Goal: Task Accomplishment & Management: Use online tool/utility

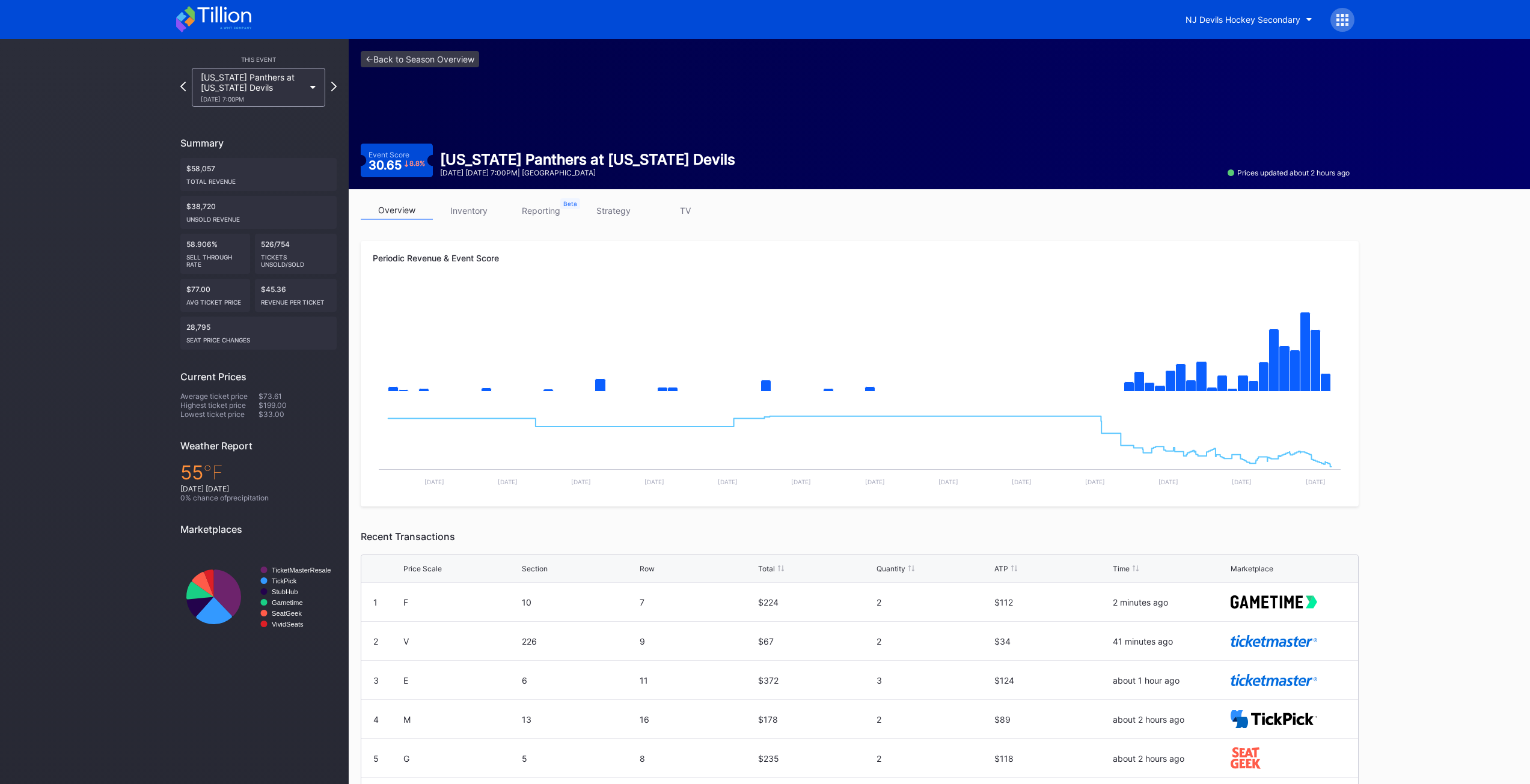
click at [313, 86] on icon at bounding box center [313, 88] width 6 height 4
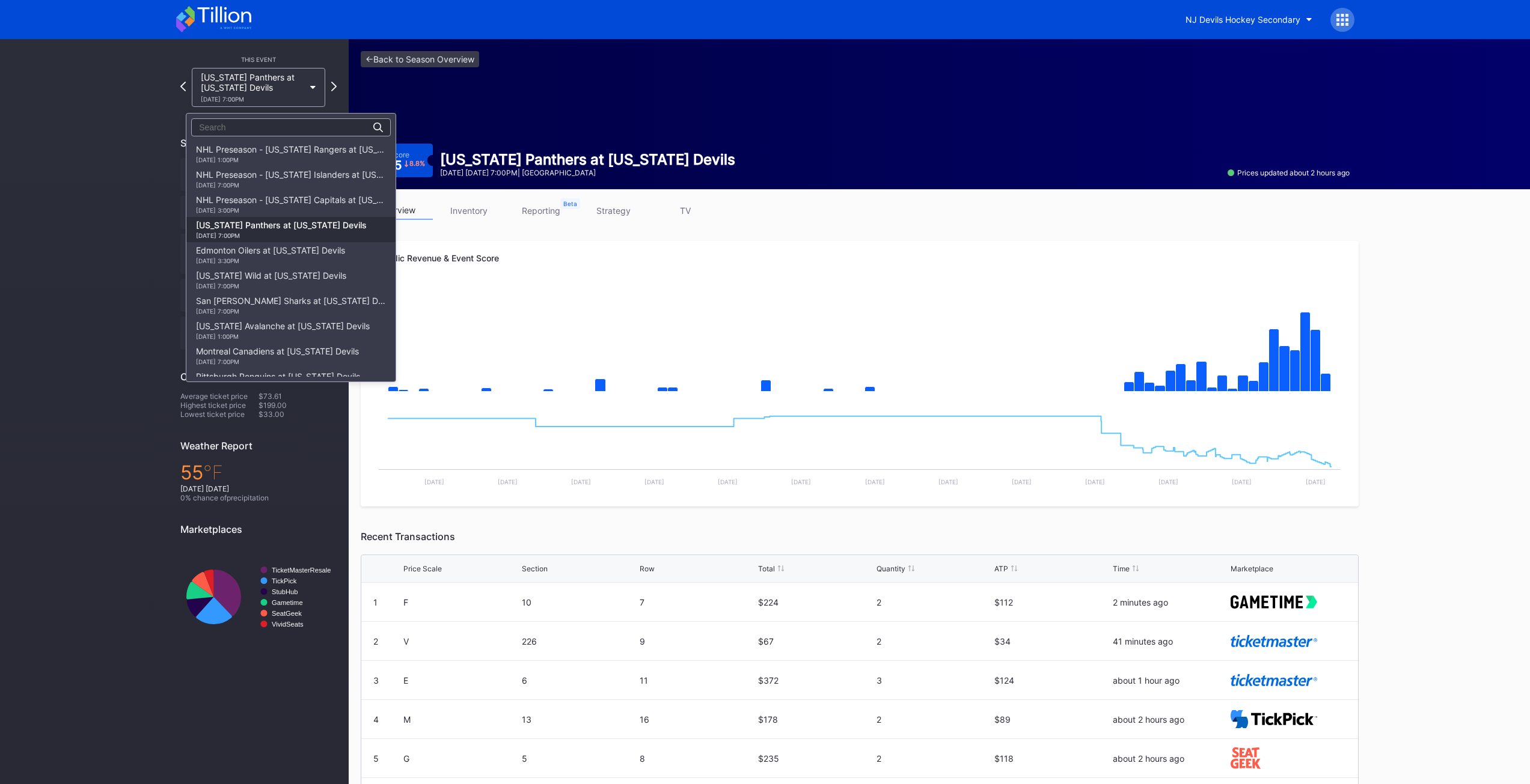
scroll to position [76, 0]
click at [270, 201] on div "[US_STATE] Wild at [US_STATE] Devils [DATE] 7:00PM" at bounding box center [271, 204] width 151 height 19
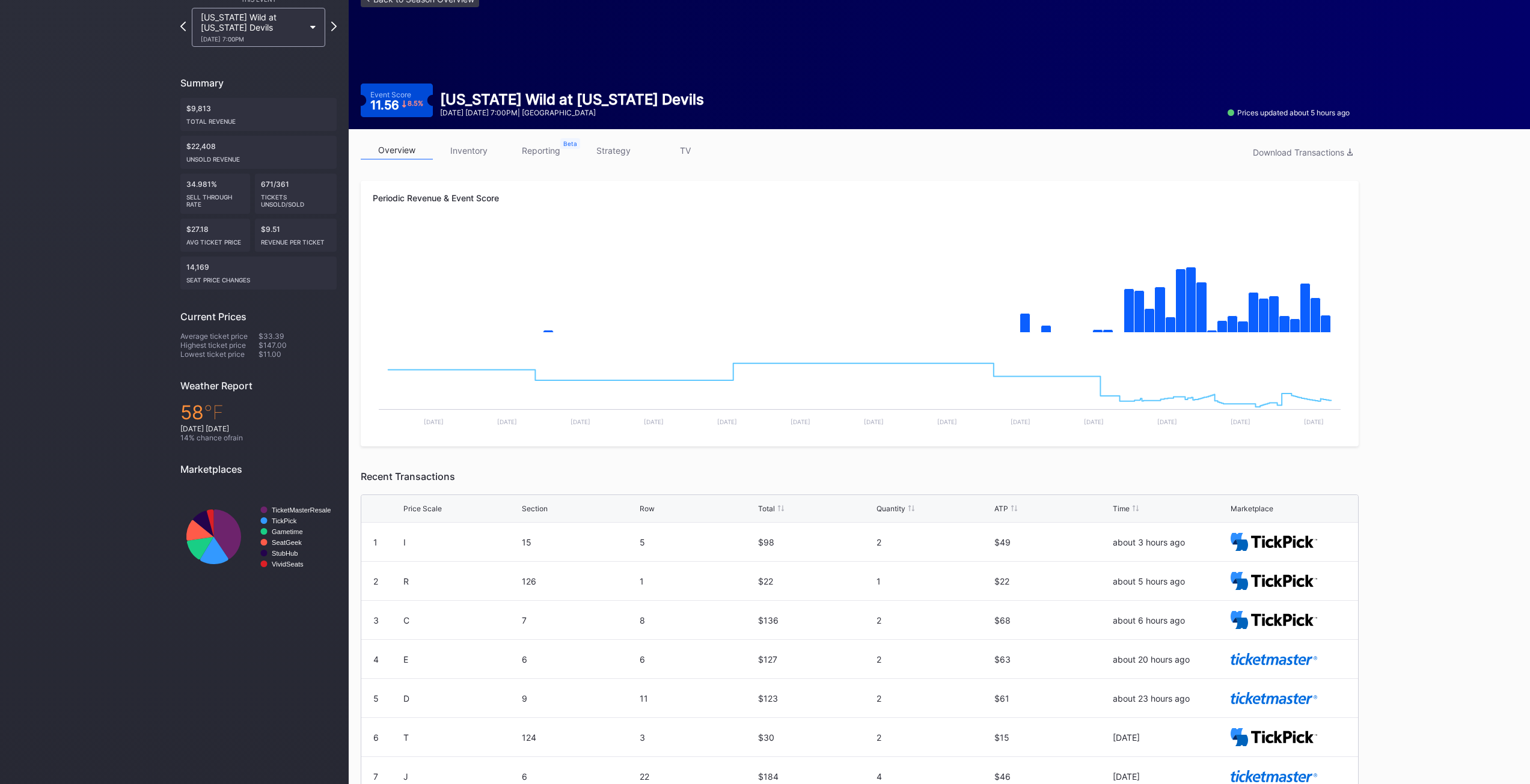
click at [288, 28] on div "[US_STATE] Wild at [US_STATE] Devils [DATE] 7:00PM" at bounding box center [252, 27] width 103 height 31
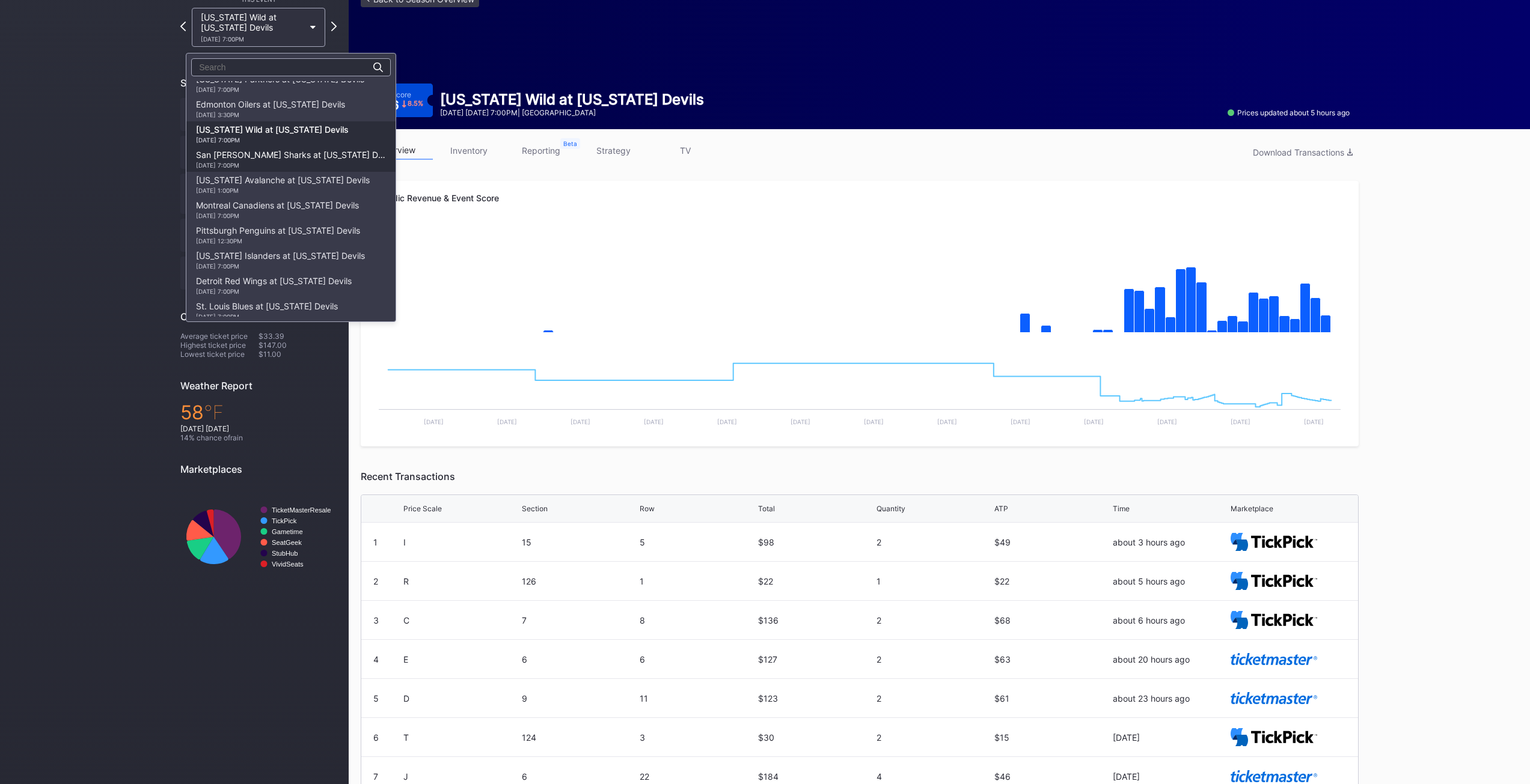
scroll to position [66, 0]
click at [266, 106] on div "[DATE] 7:00PM" at bounding box center [280, 109] width 169 height 7
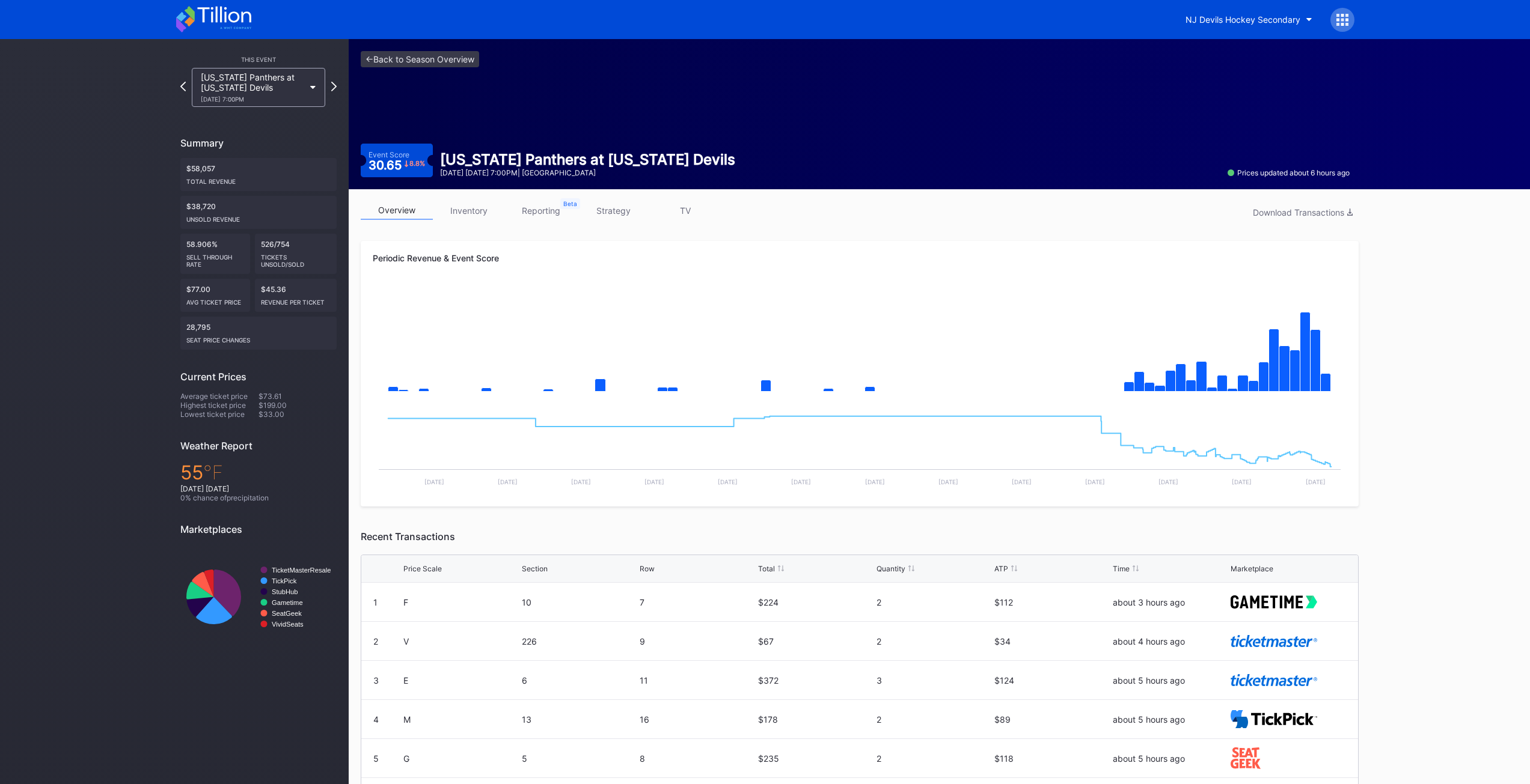
click at [310, 87] on icon at bounding box center [313, 88] width 6 height 4
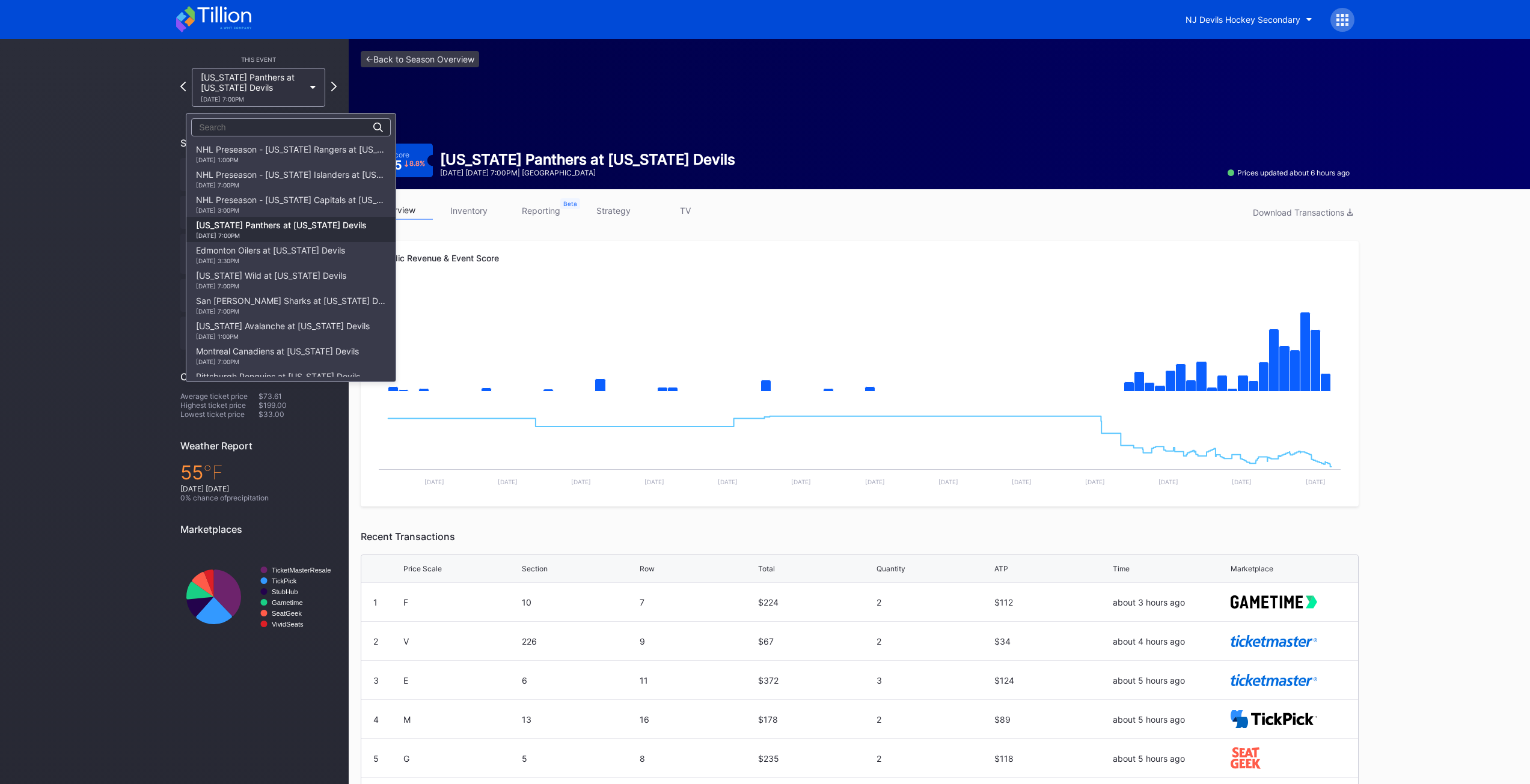
scroll to position [76, 0]
click at [254, 201] on div "[US_STATE] Wild at [US_STATE] Devils [DATE] 7:00PM" at bounding box center [271, 204] width 151 height 19
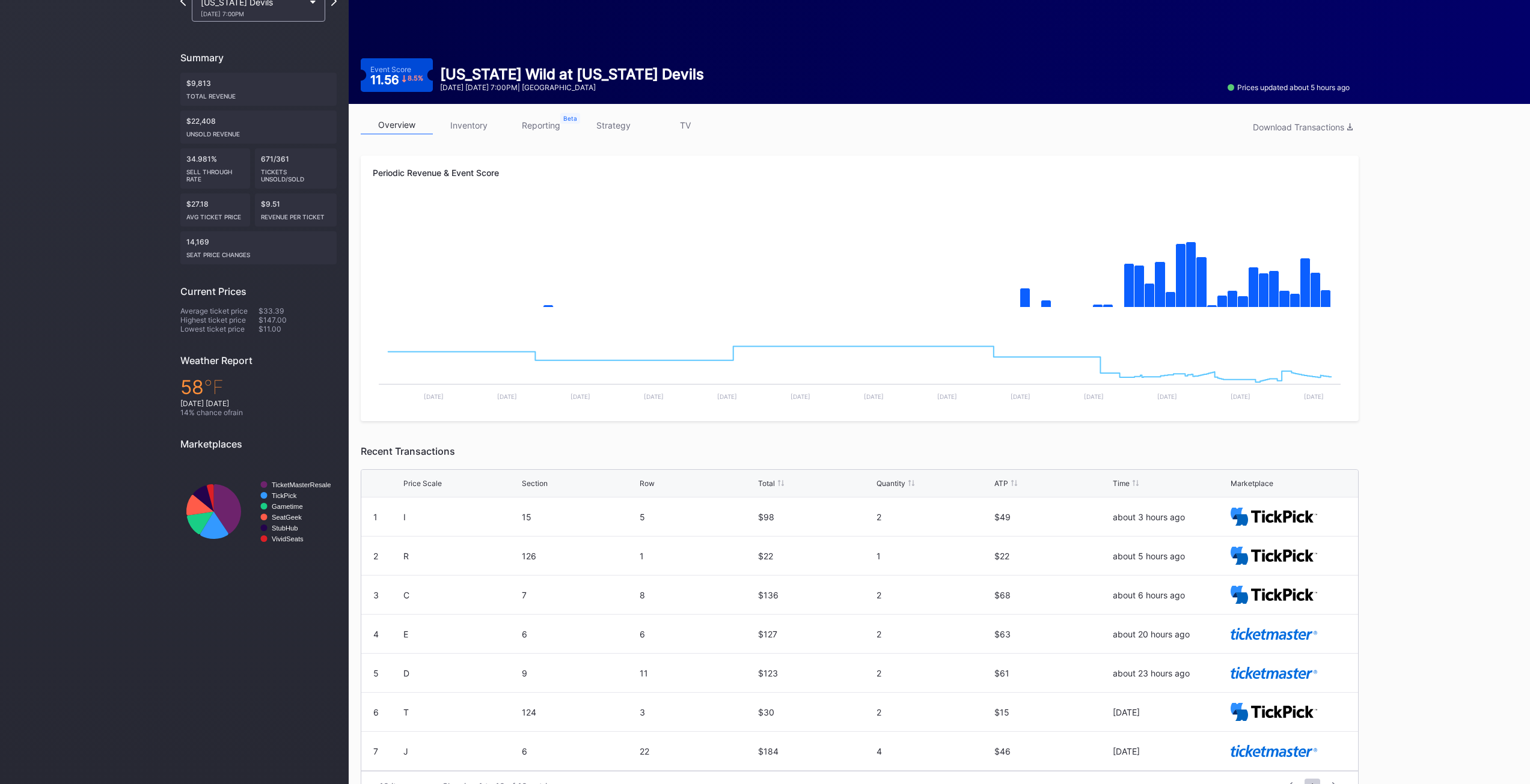
scroll to position [115, 0]
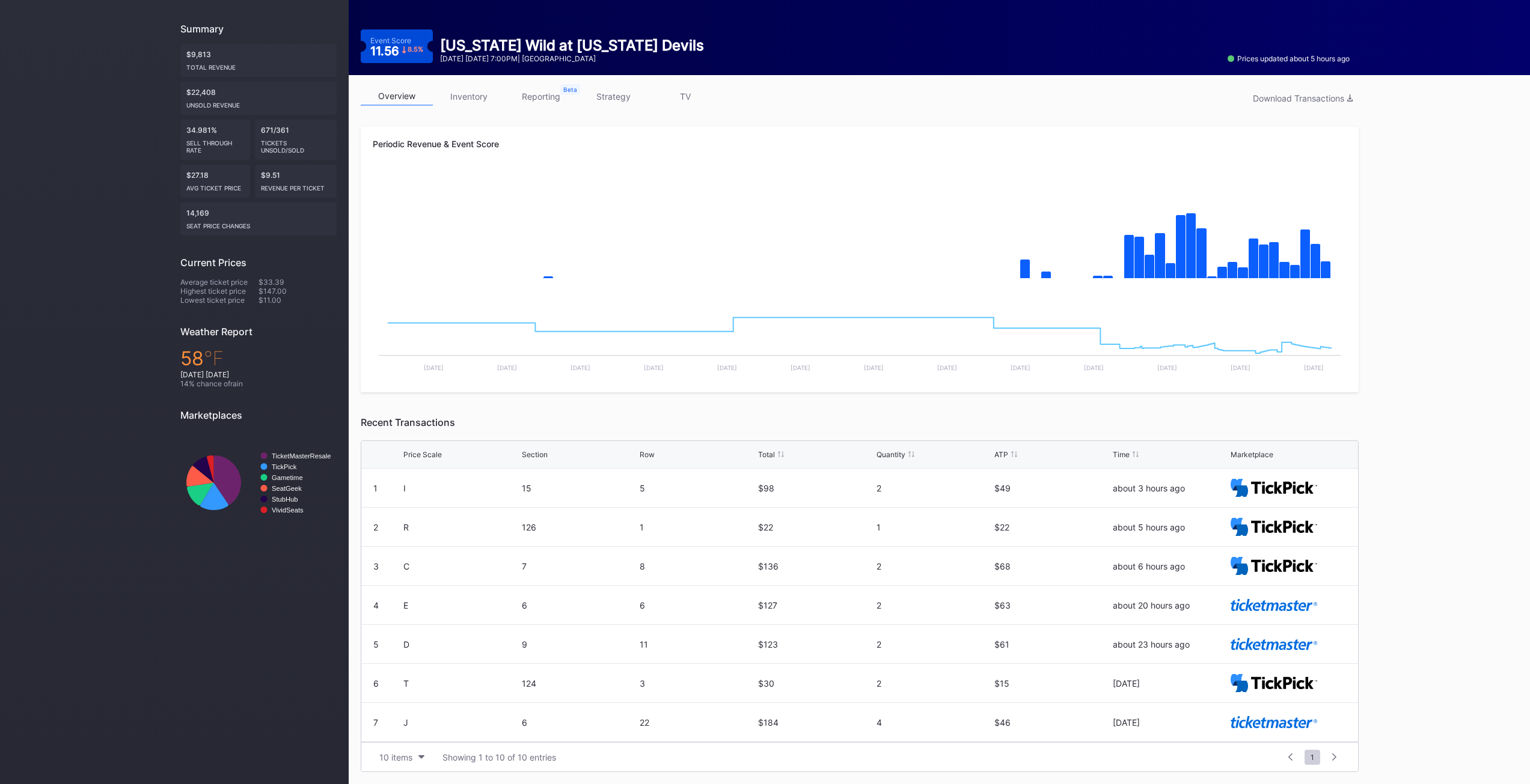
click at [1338, 756] on div at bounding box center [1334, 757] width 19 height 16
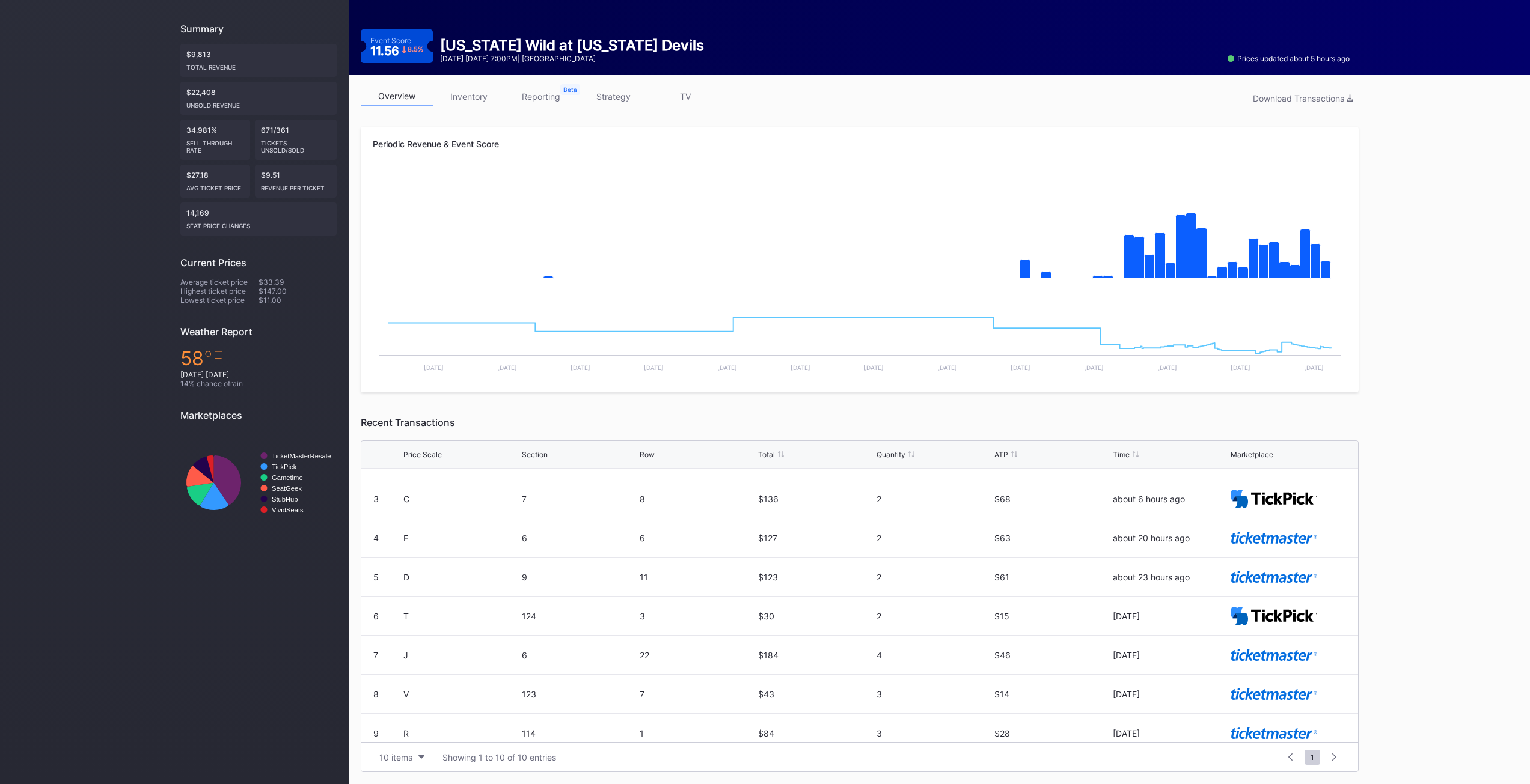
scroll to position [118, 0]
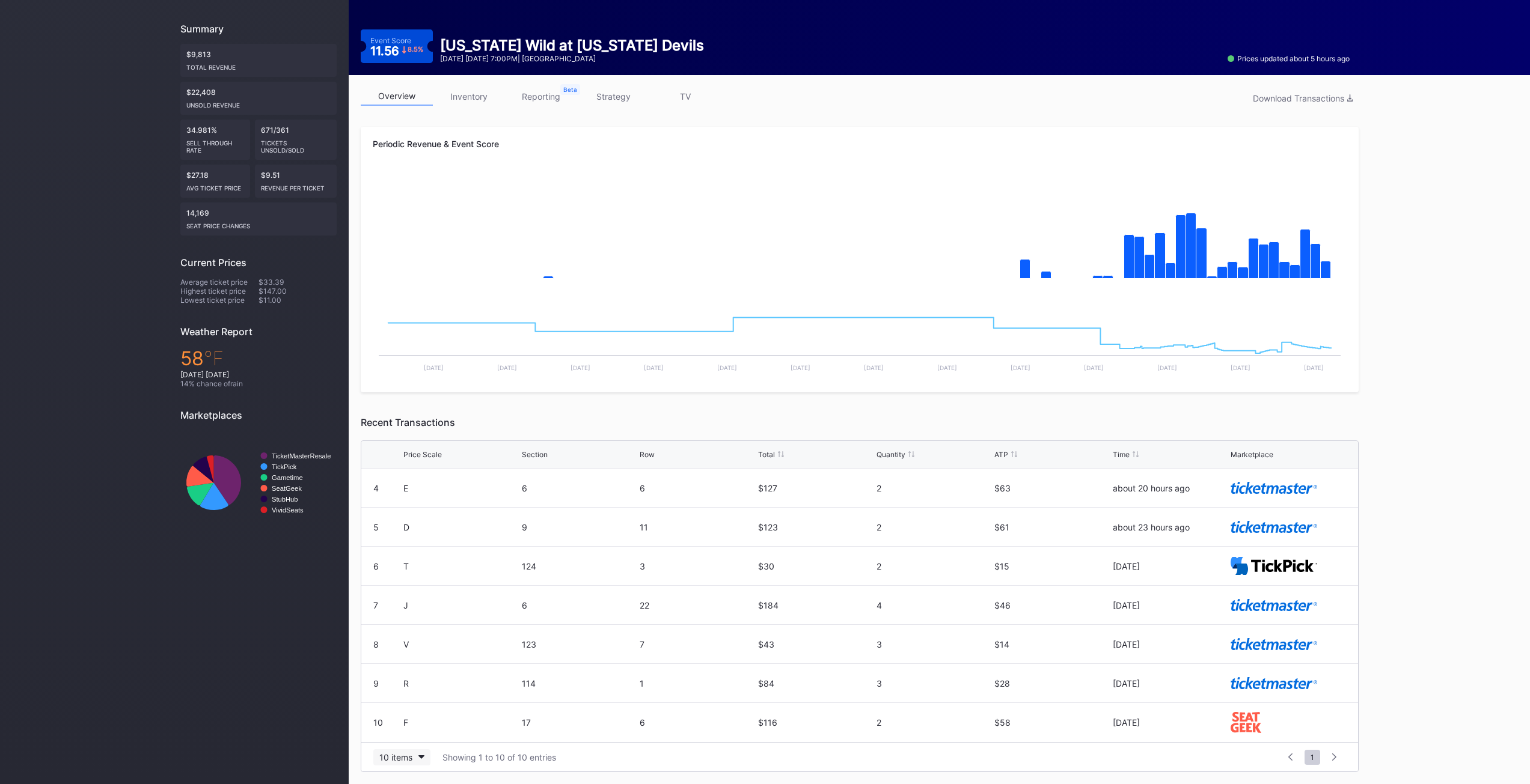
click at [414, 759] on button "10 items" at bounding box center [401, 758] width 57 height 16
click at [415, 711] on div "100 items" at bounding box center [401, 705] width 57 height 22
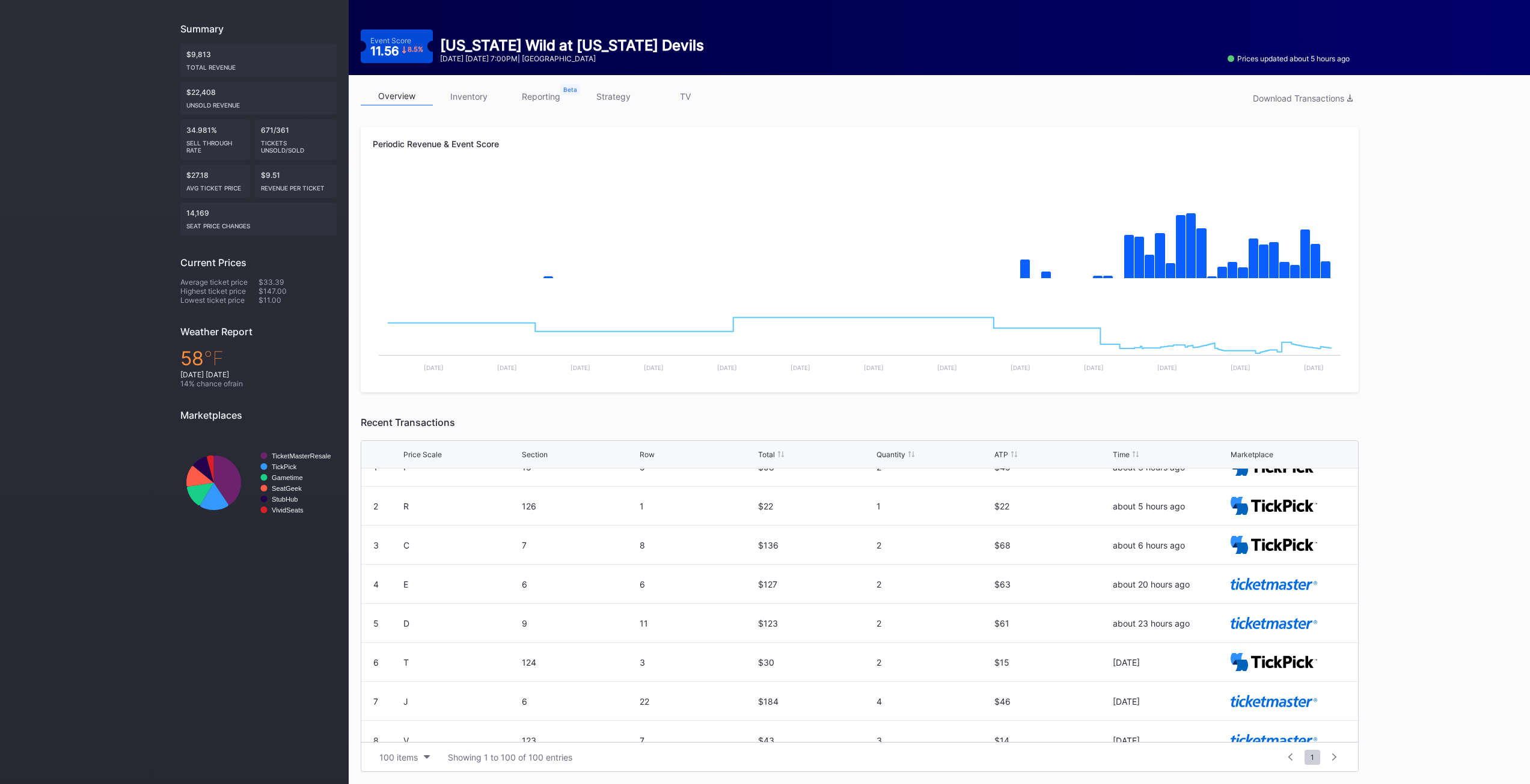
scroll to position [0, 0]
